Goal: Task Accomplishment & Management: Manage account settings

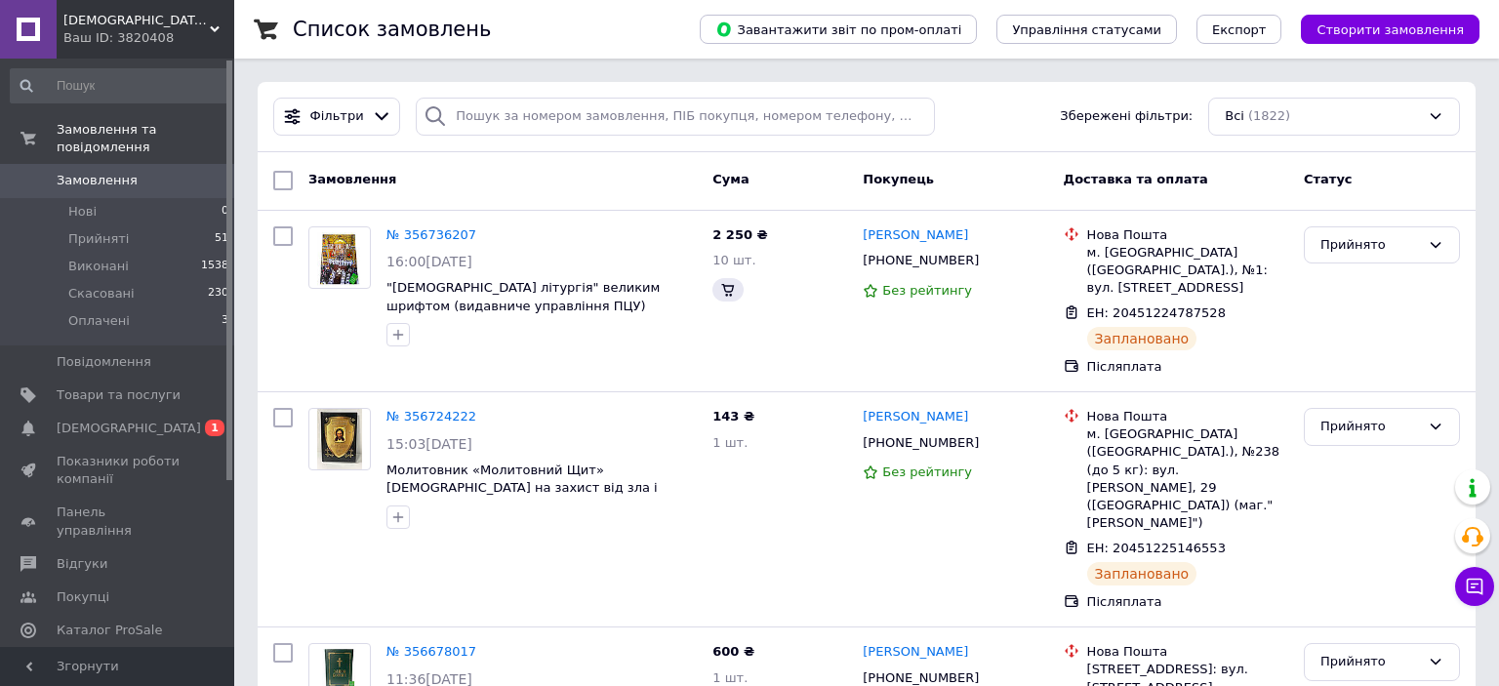
click at [1475, 579] on button "Чат з покупцем" at bounding box center [1474, 586] width 39 height 39
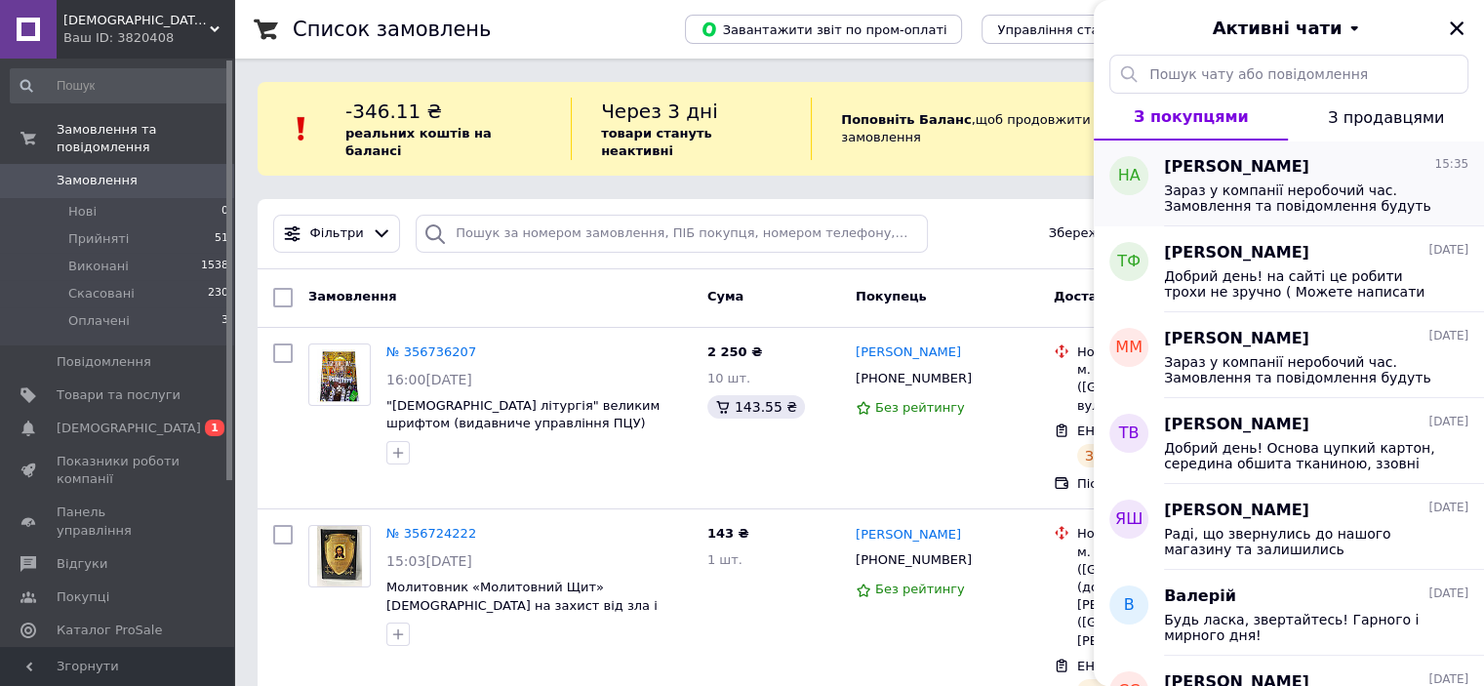
click at [1300, 196] on span "Зараз у компанії неробочий час. Замовлення та повідомлення будуть оброблені з 0…" at bounding box center [1302, 197] width 277 height 31
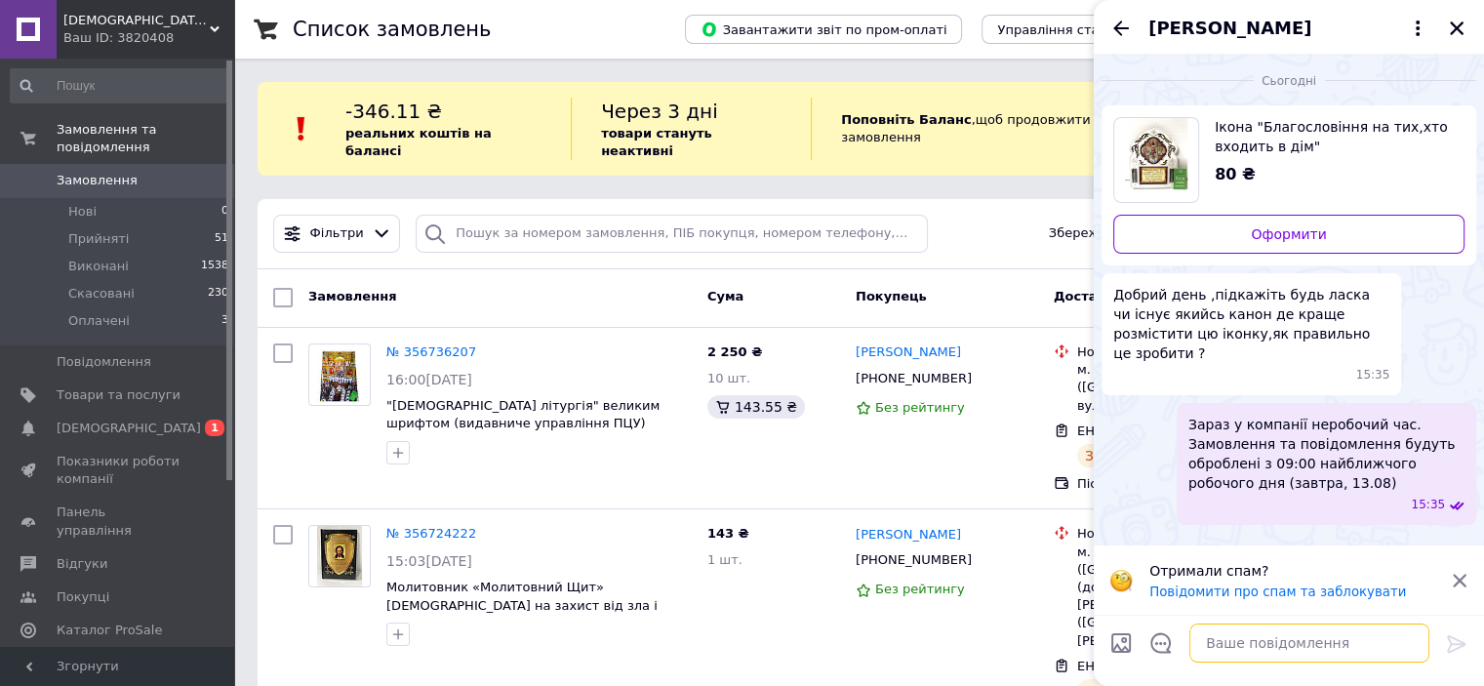
click at [1294, 632] on textarea at bounding box center [1310, 643] width 240 height 39
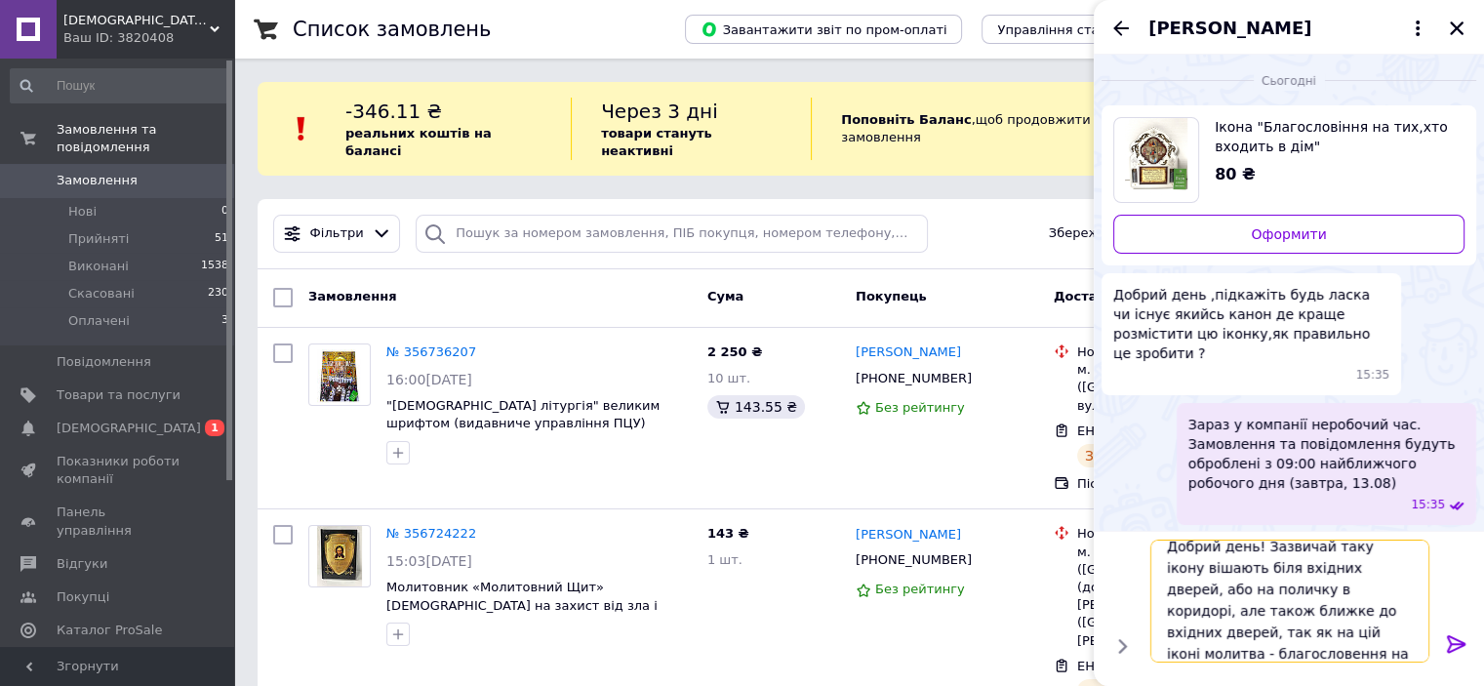
scroll to position [1, 0]
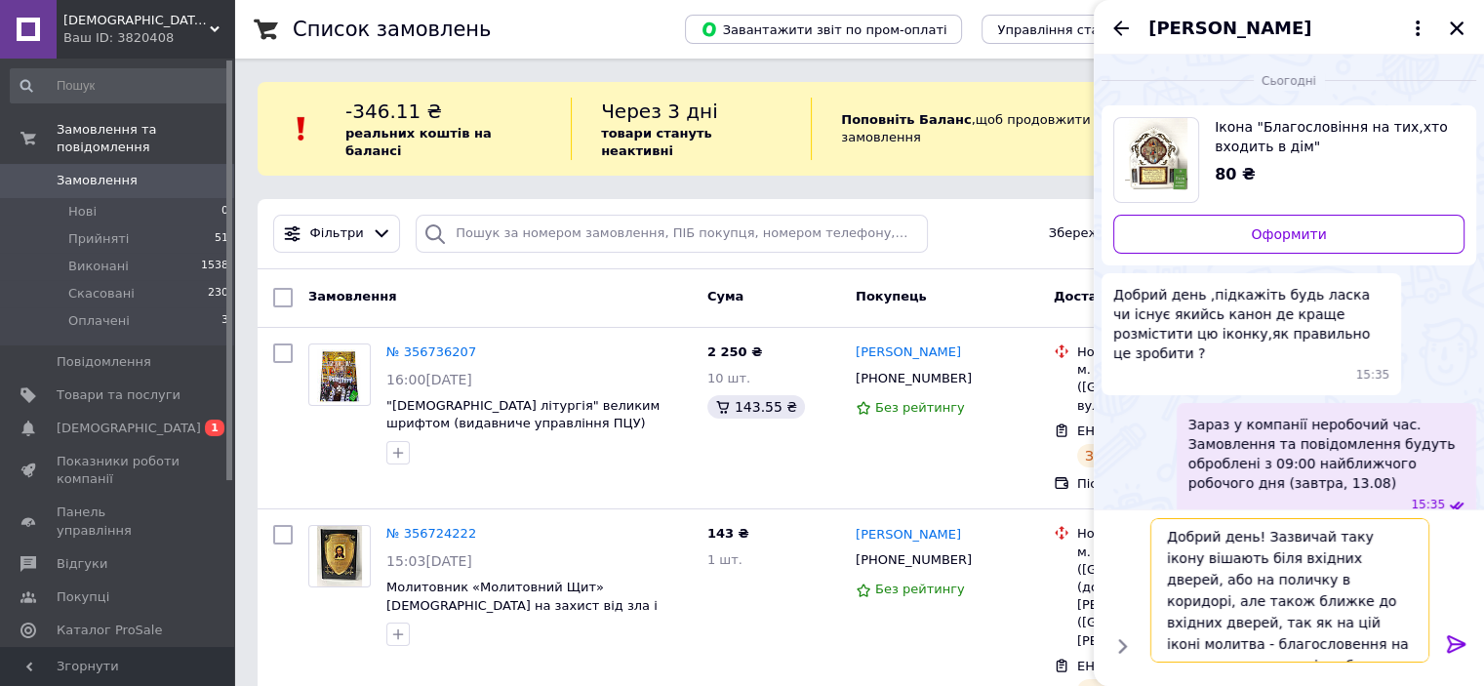
type textarea "Добрий день! Зазвичай таку ікону вішають біля вхідних дверей, або на поличку в …"
click at [1448, 639] on icon at bounding box center [1456, 644] width 19 height 18
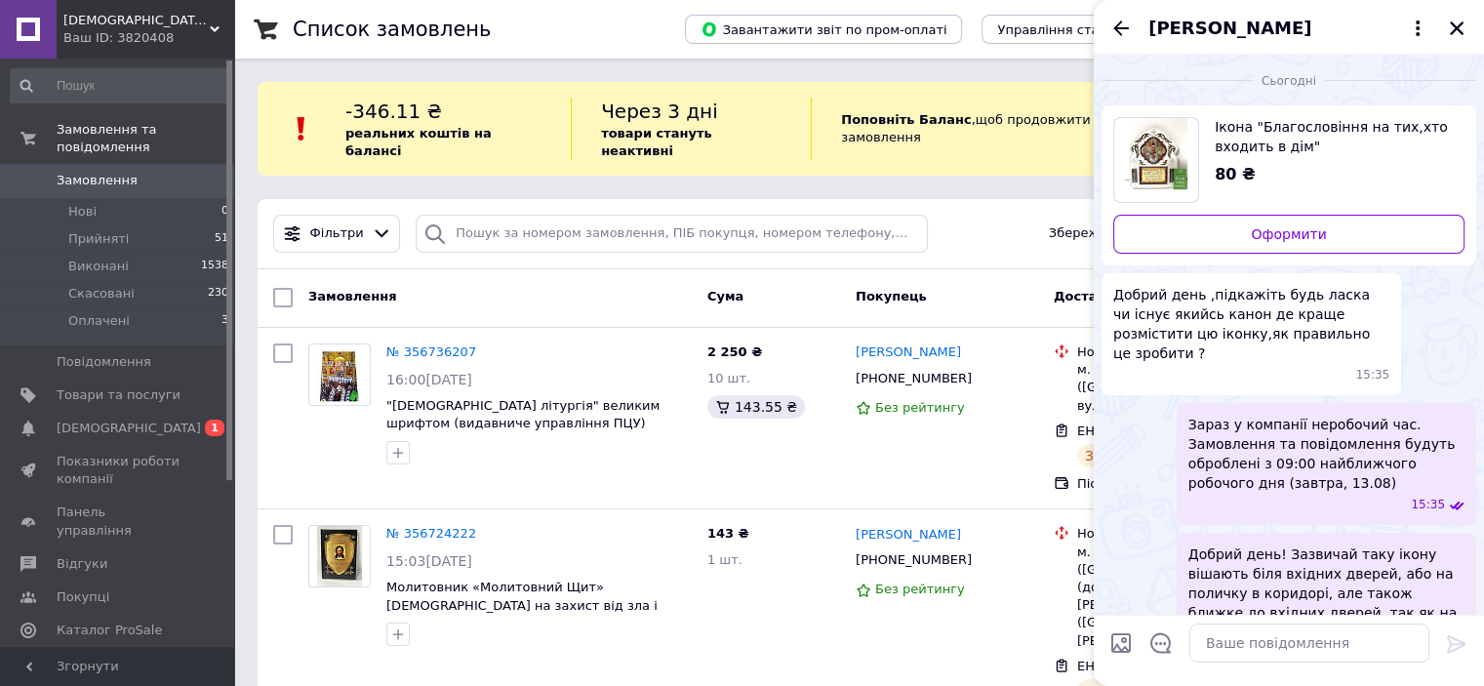
scroll to position [66, 0]
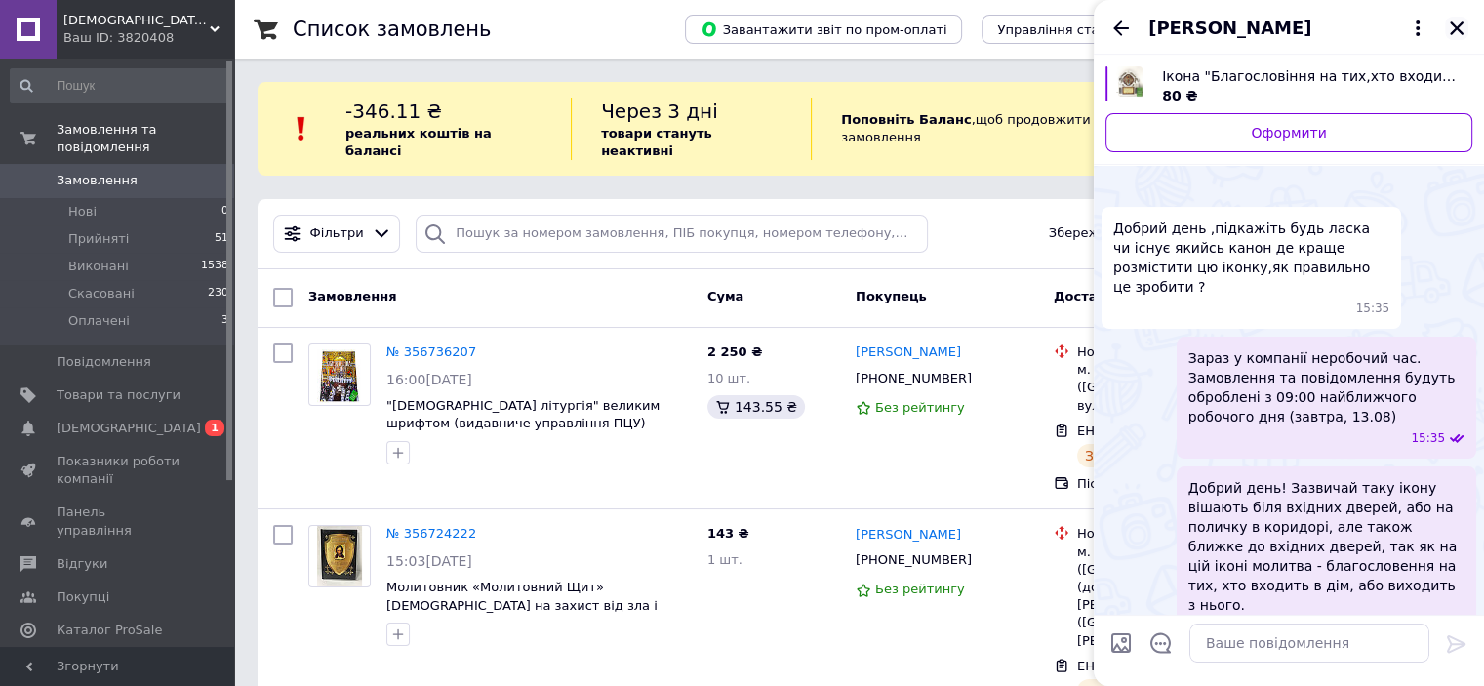
click at [1452, 24] on icon "Закрити" at bounding box center [1457, 28] width 14 height 14
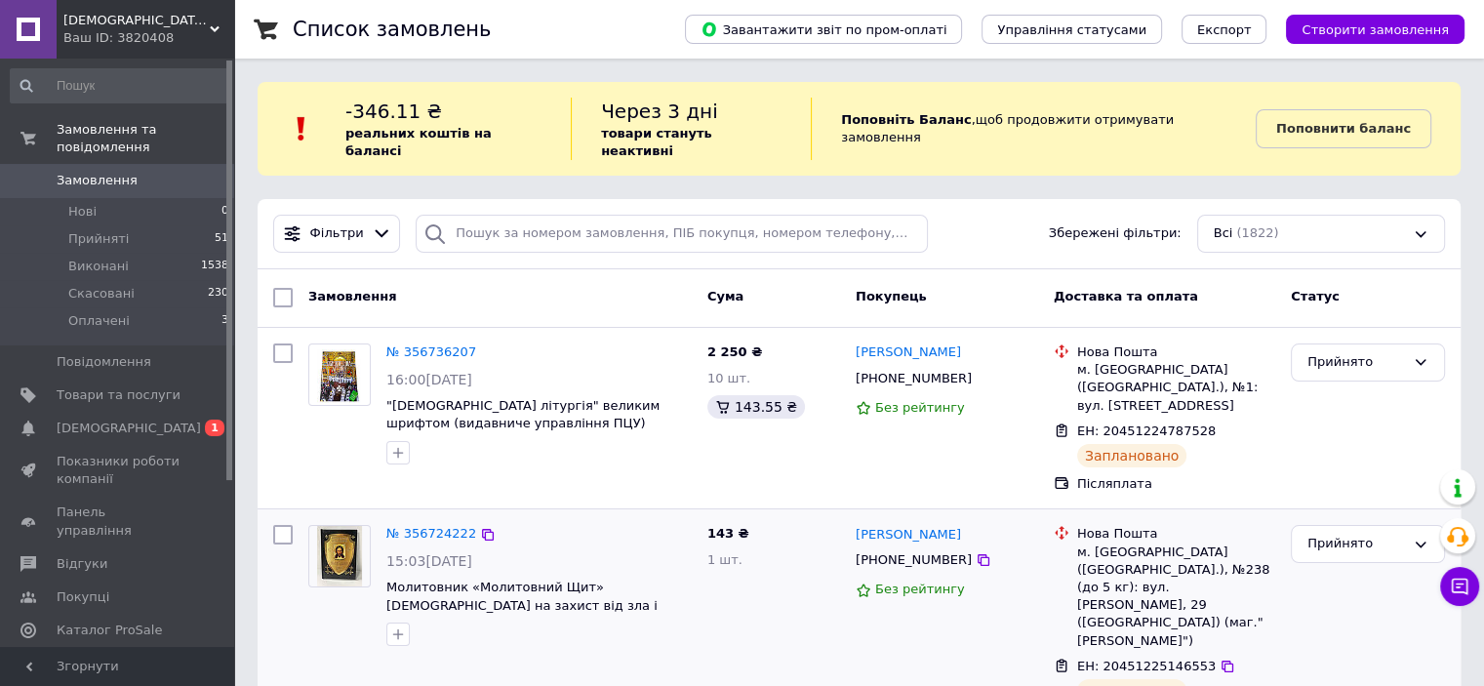
scroll to position [293, 0]
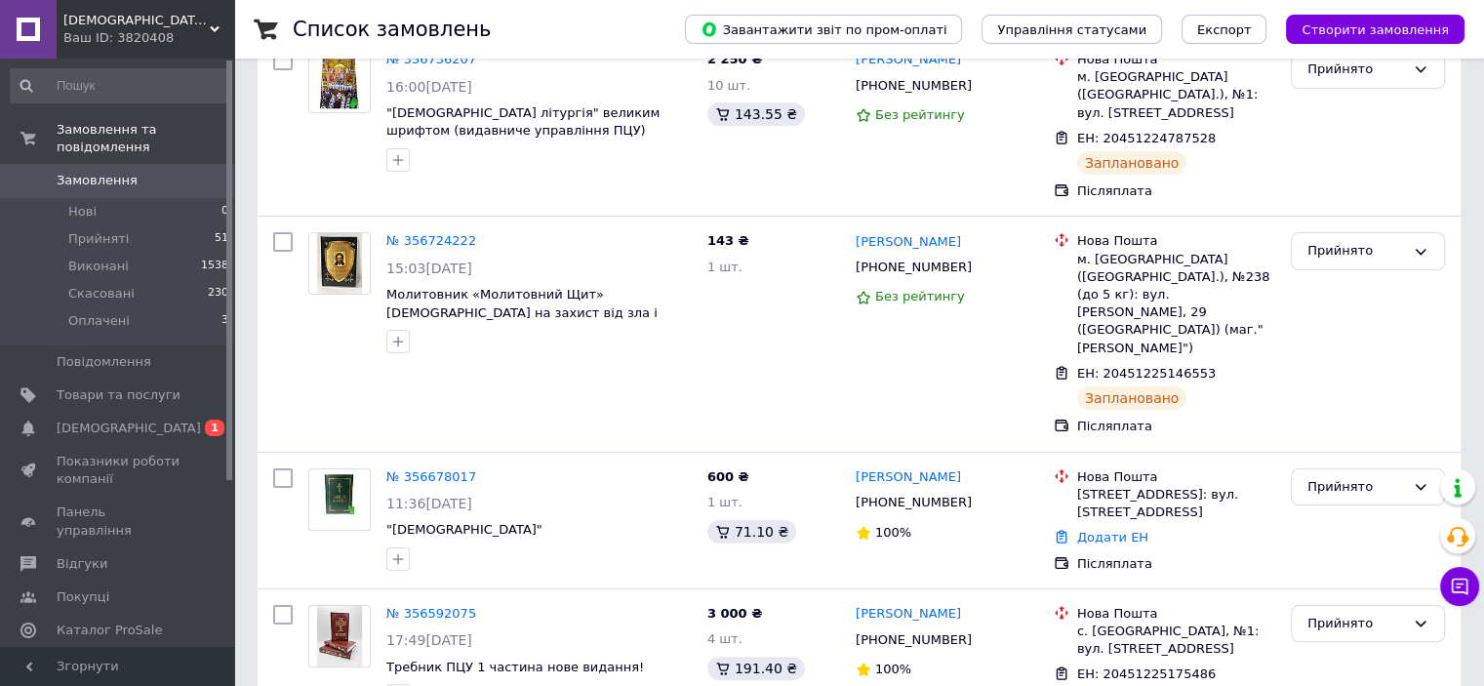
click at [417, 469] on link "№ 356678017" at bounding box center [431, 476] width 90 height 15
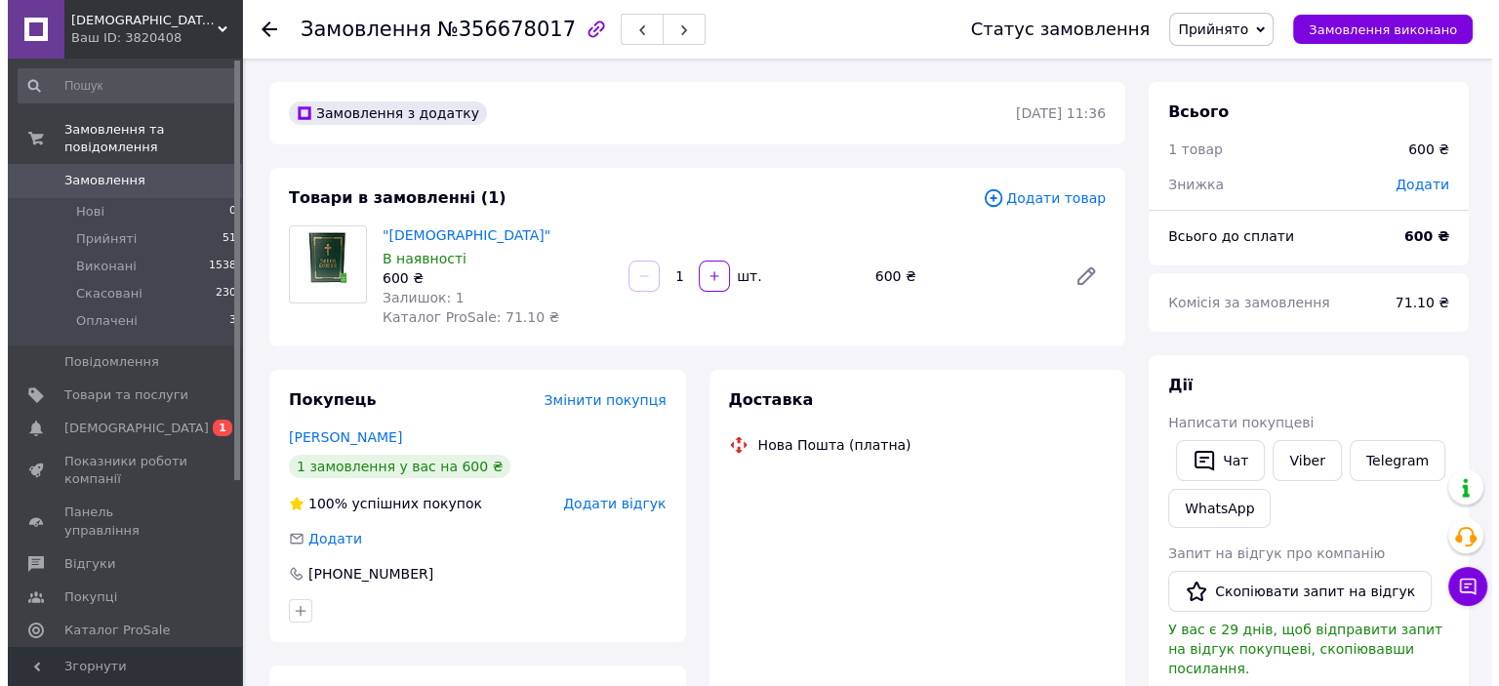
scroll to position [98, 0]
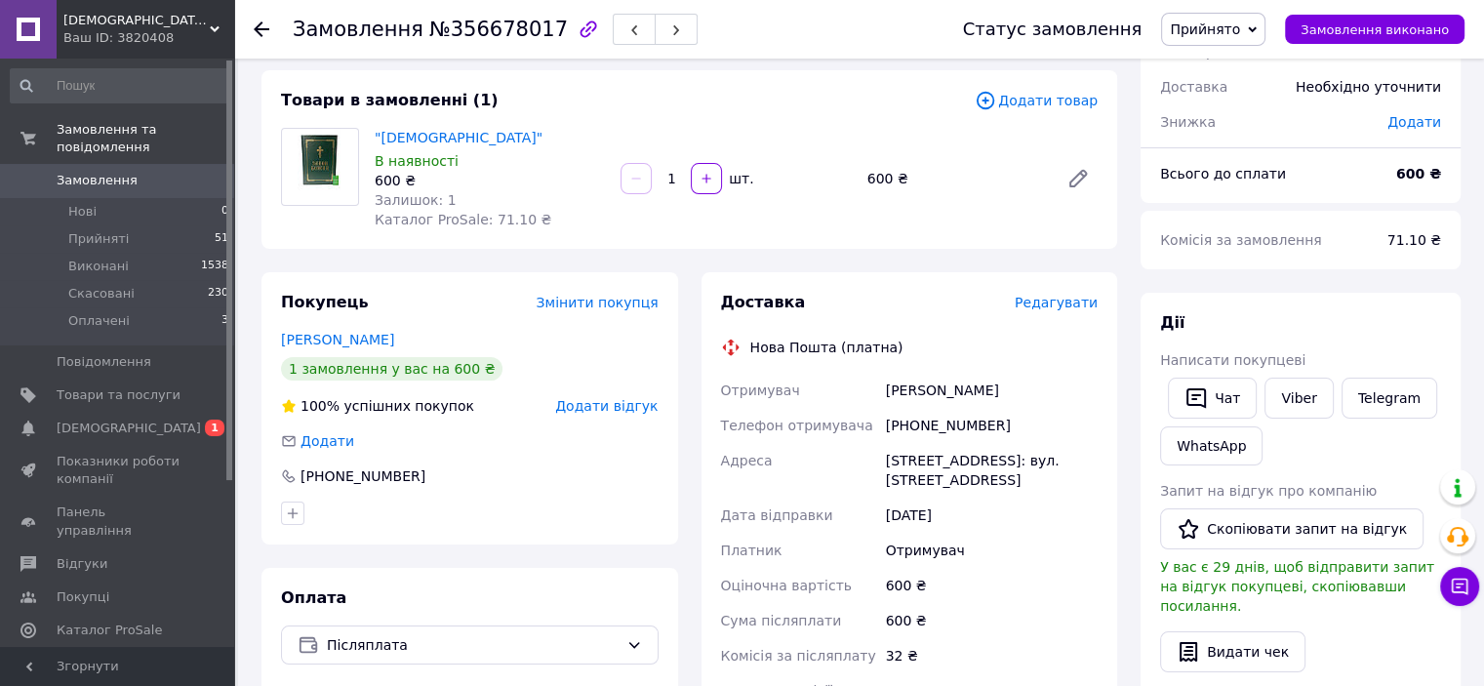
click at [1065, 304] on span "Редагувати" at bounding box center [1056, 303] width 83 height 16
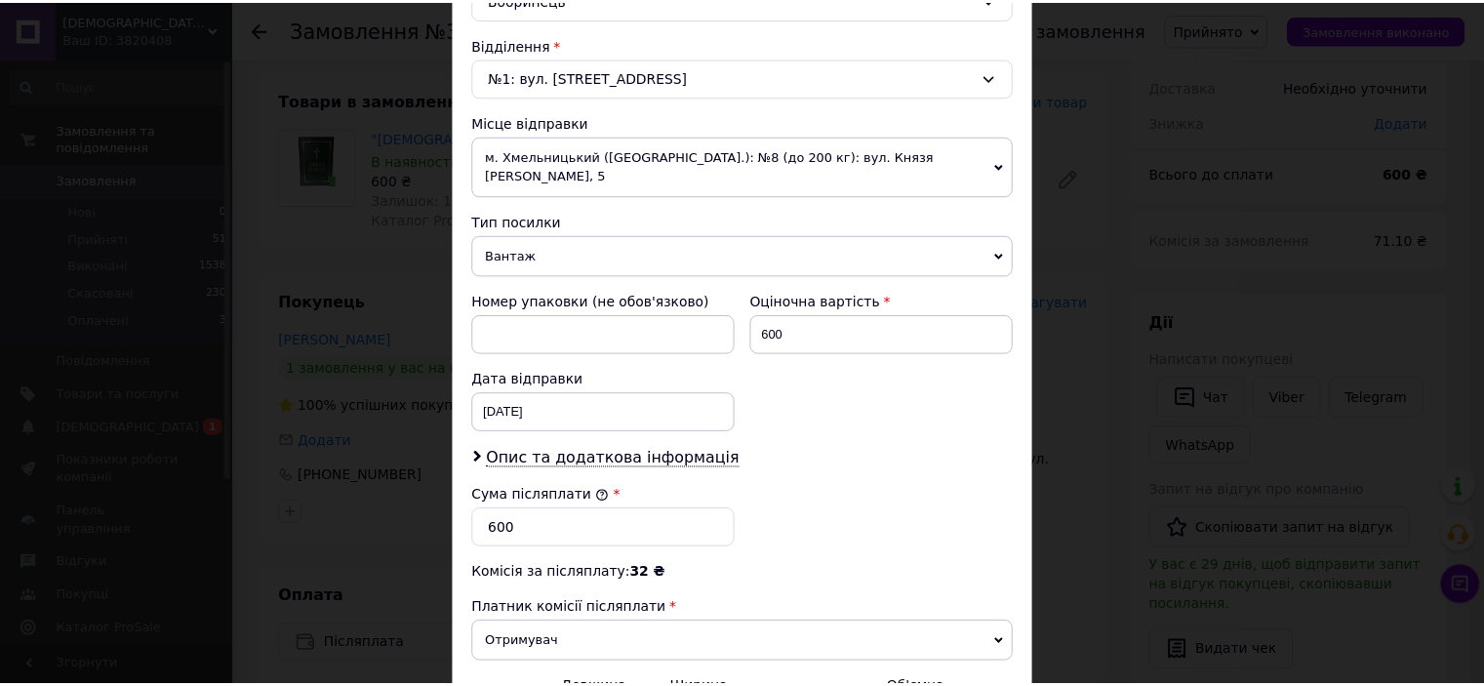
scroll to position [781, 0]
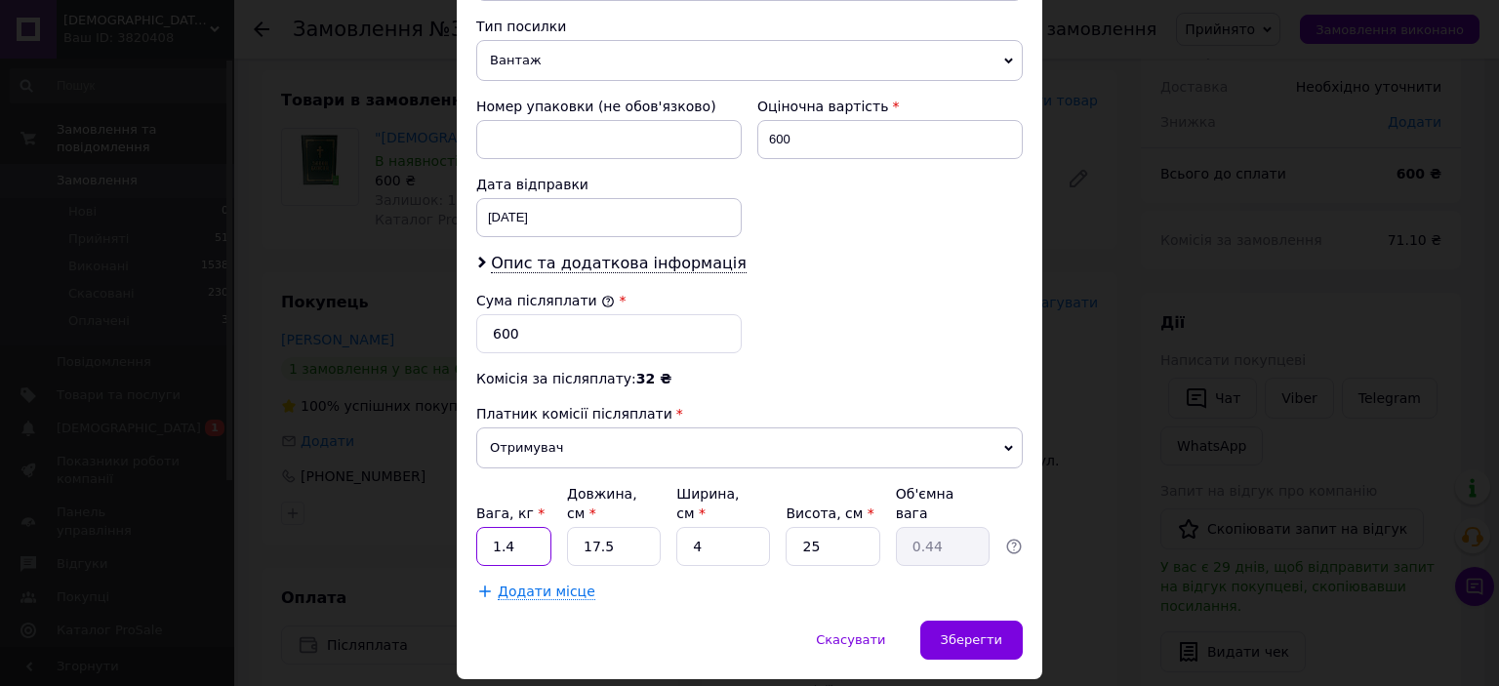
click at [507, 527] on input "1.4" at bounding box center [513, 546] width 75 height 39
type input "1.5"
drag, startPoint x: 619, startPoint y: 515, endPoint x: 571, endPoint y: 518, distance: 47.9
click at [571, 527] on input "17.5" at bounding box center [614, 546] width 94 height 39
type input "3"
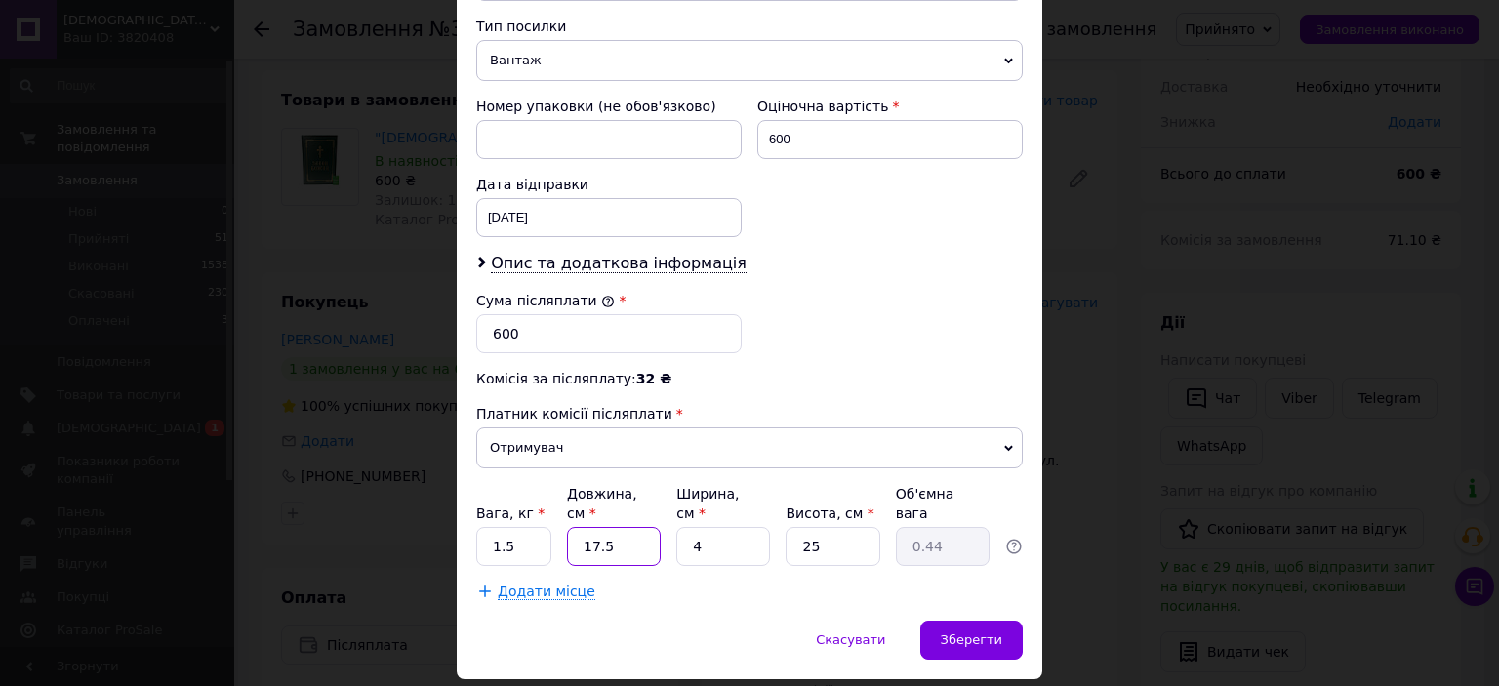
type input "0.1"
type input "34"
type input "0.85"
type input "34"
click at [687, 527] on input "4" at bounding box center [723, 546] width 94 height 39
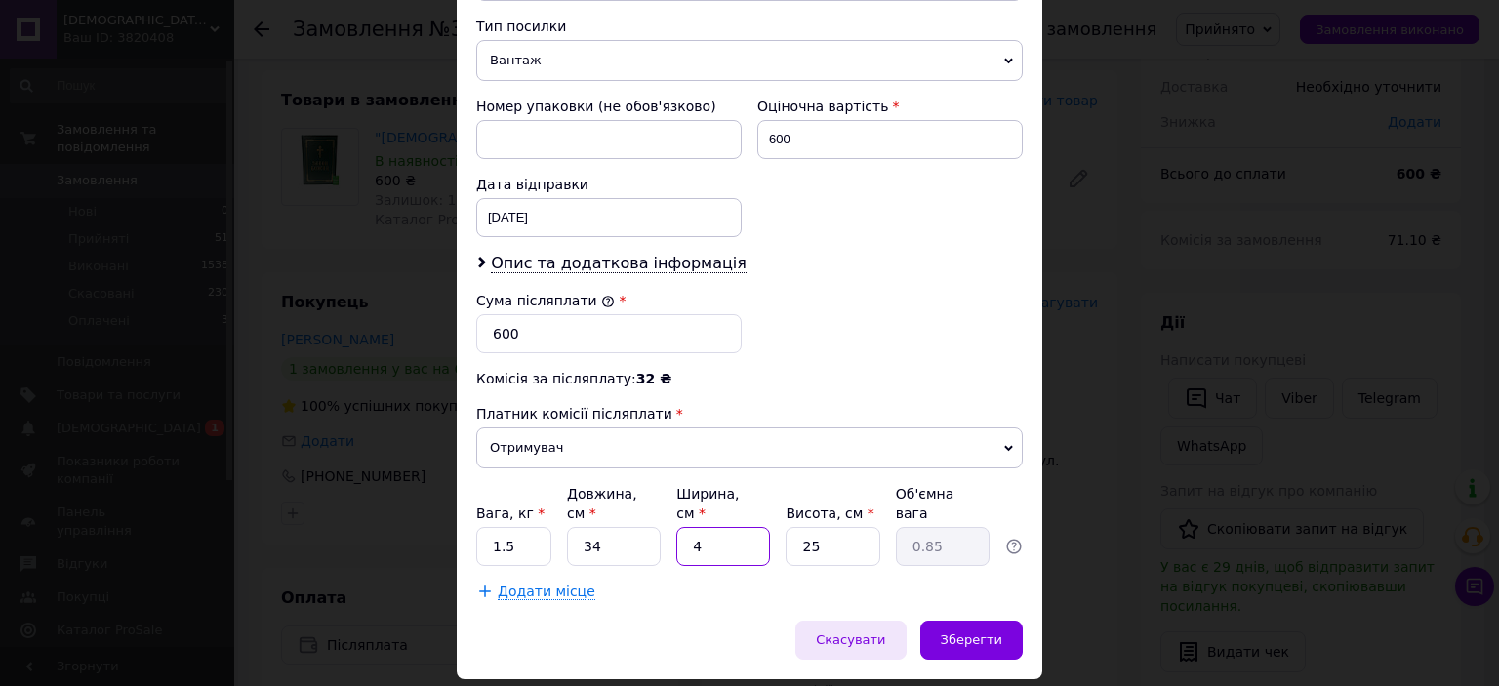
type input "24"
type input "5.1"
type input "24"
drag, startPoint x: 813, startPoint y: 518, endPoint x: 791, endPoint y: 518, distance: 21.5
click at [791, 527] on input "25" at bounding box center [833, 546] width 94 height 39
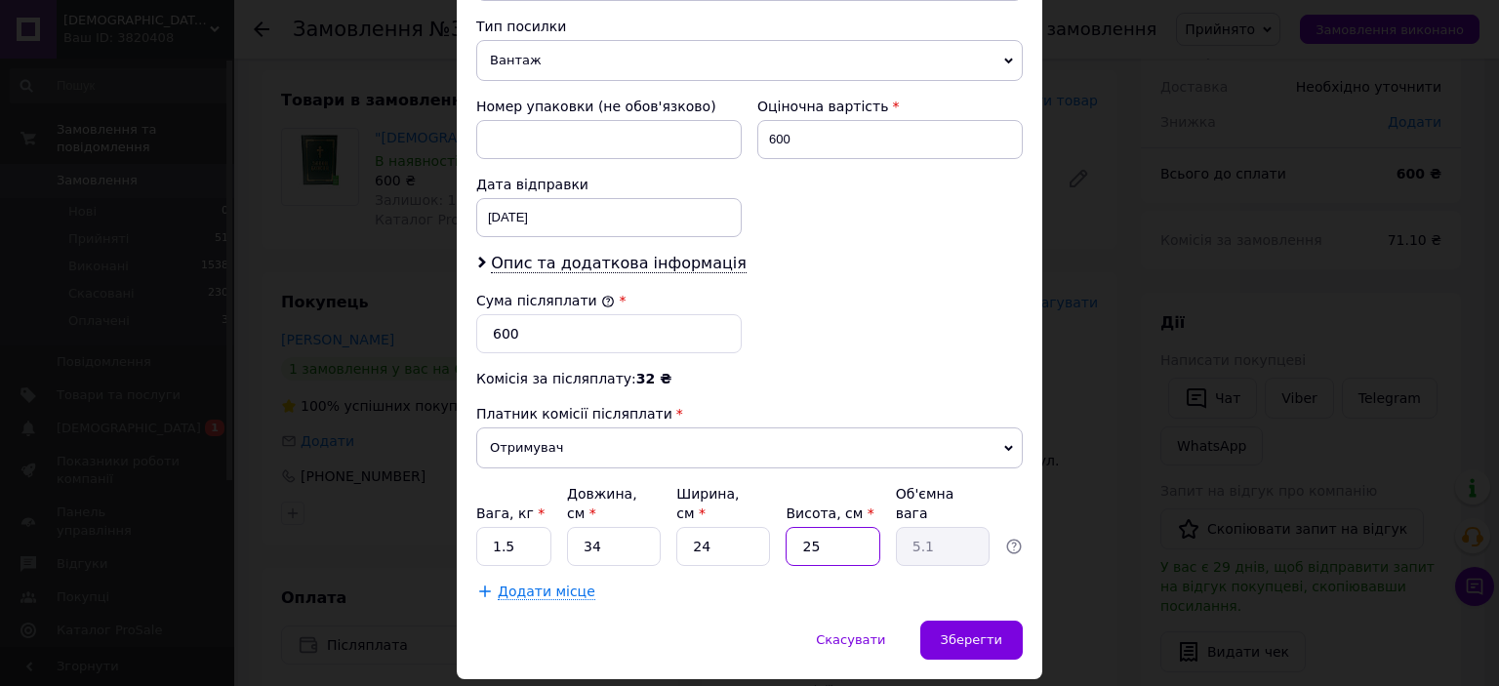
type input "4"
type input "0.82"
type input "4"
drag, startPoint x: 960, startPoint y: 611, endPoint x: 968, endPoint y: 601, distance: 12.5
click at [961, 632] on span "Зберегти" at bounding box center [971, 639] width 61 height 15
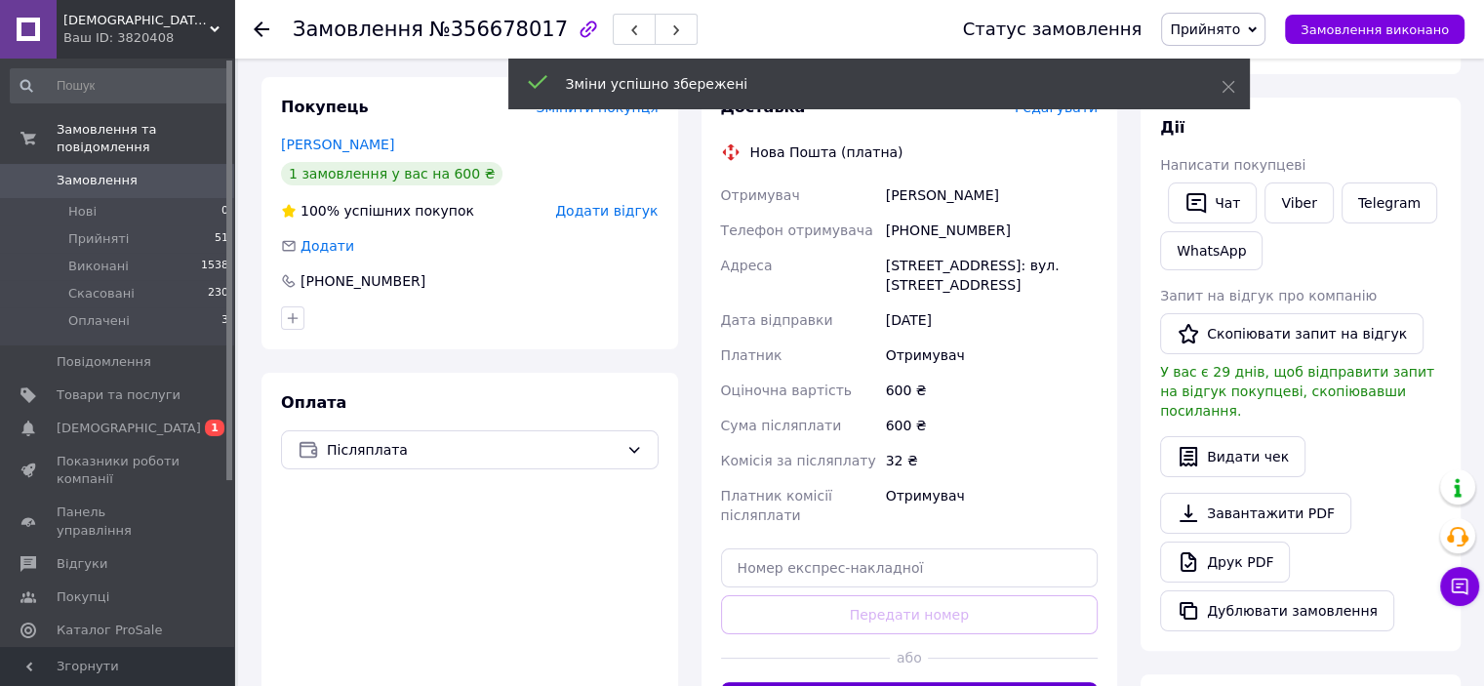
scroll to position [390, 0]
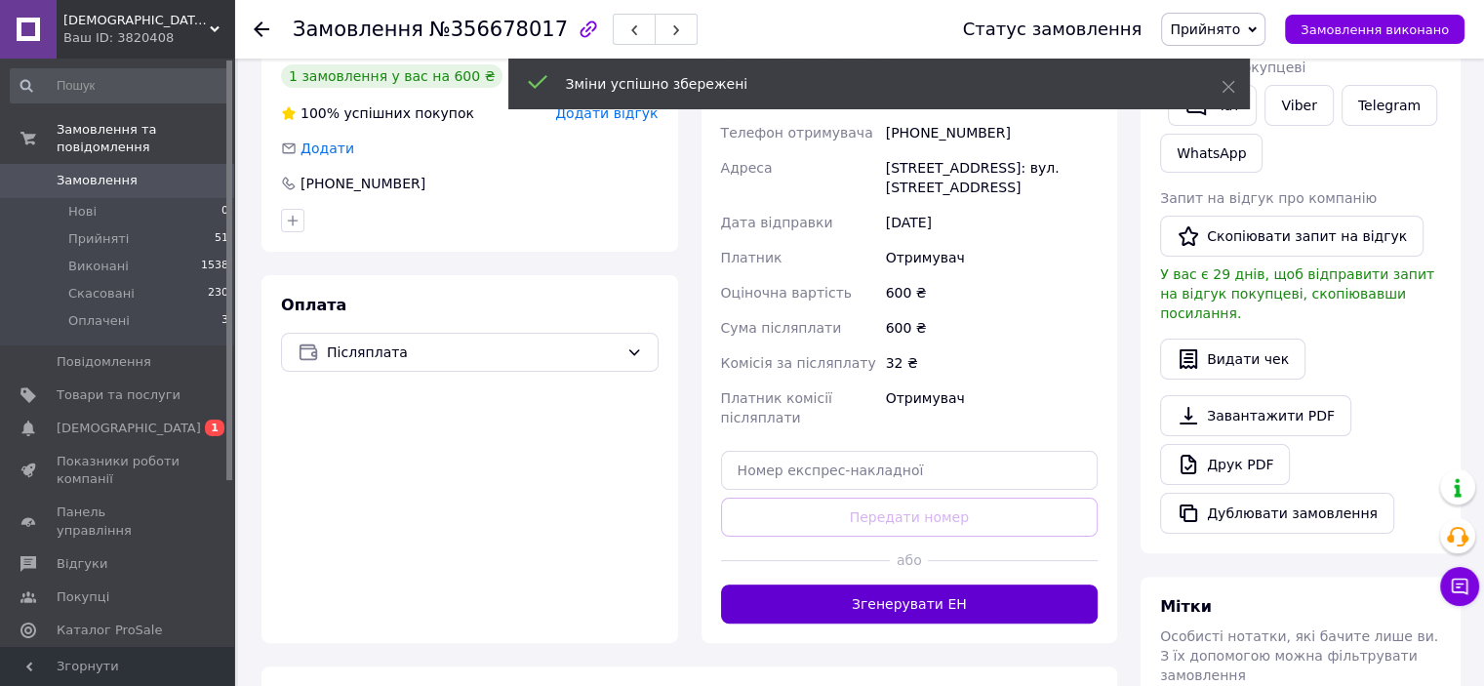
click at [956, 600] on button "Згенерувати ЕН" at bounding box center [910, 604] width 378 height 39
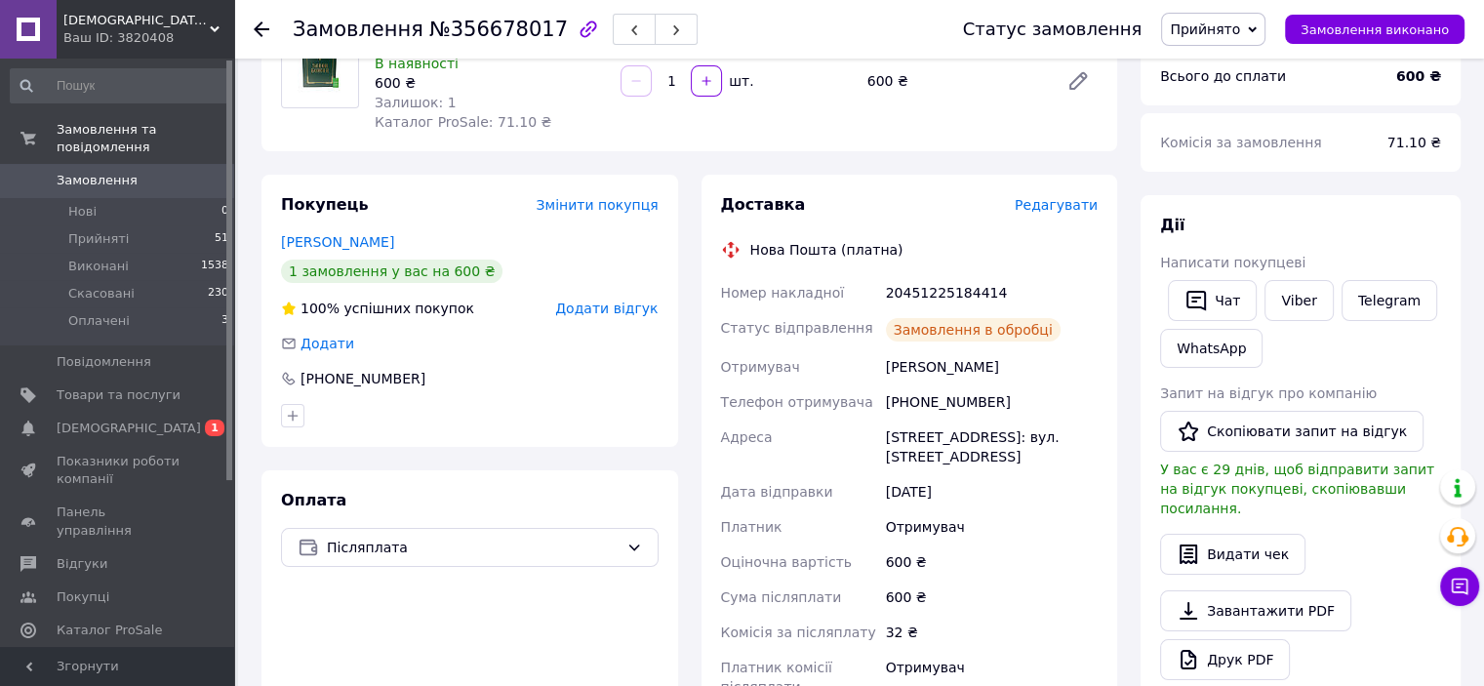
scroll to position [98, 0]
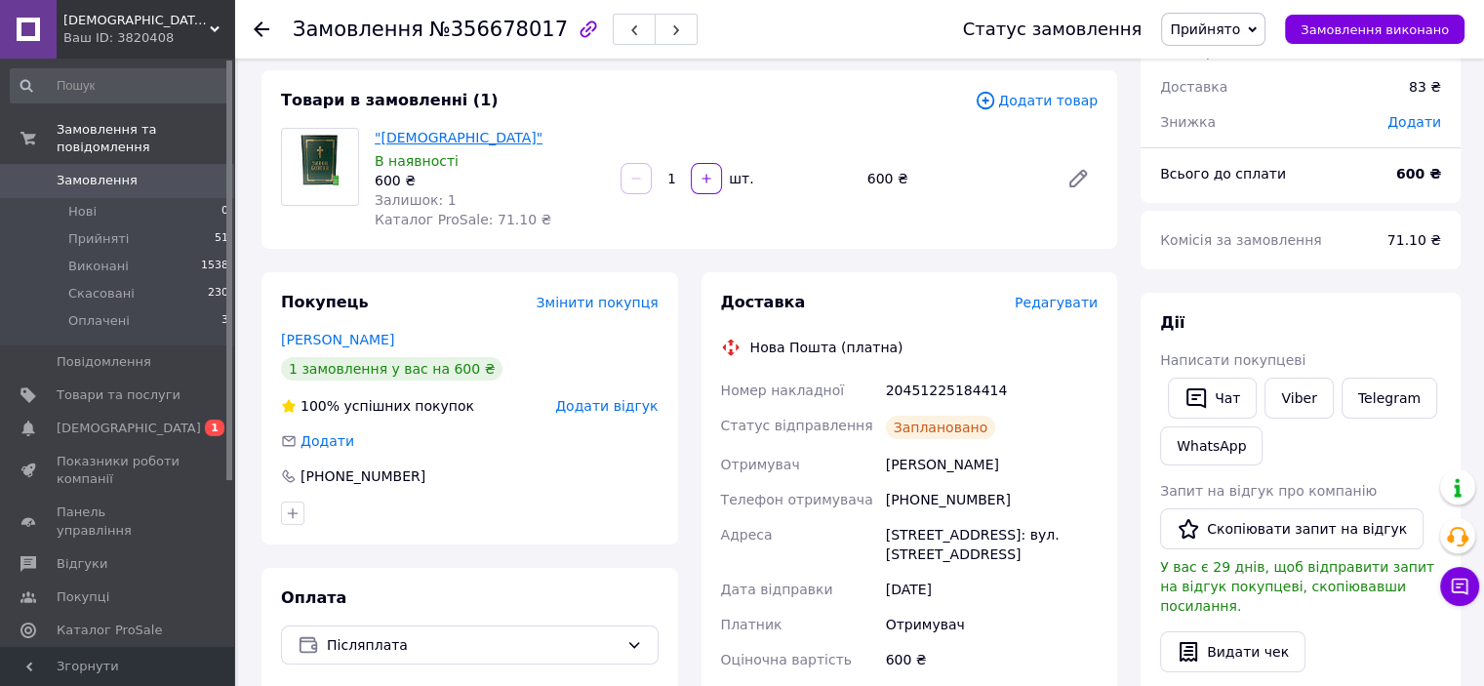
click at [449, 139] on link ""[DEMOGRAPHIC_DATA]"" at bounding box center [459, 138] width 168 height 16
